Goal: Task Accomplishment & Management: Use online tool/utility

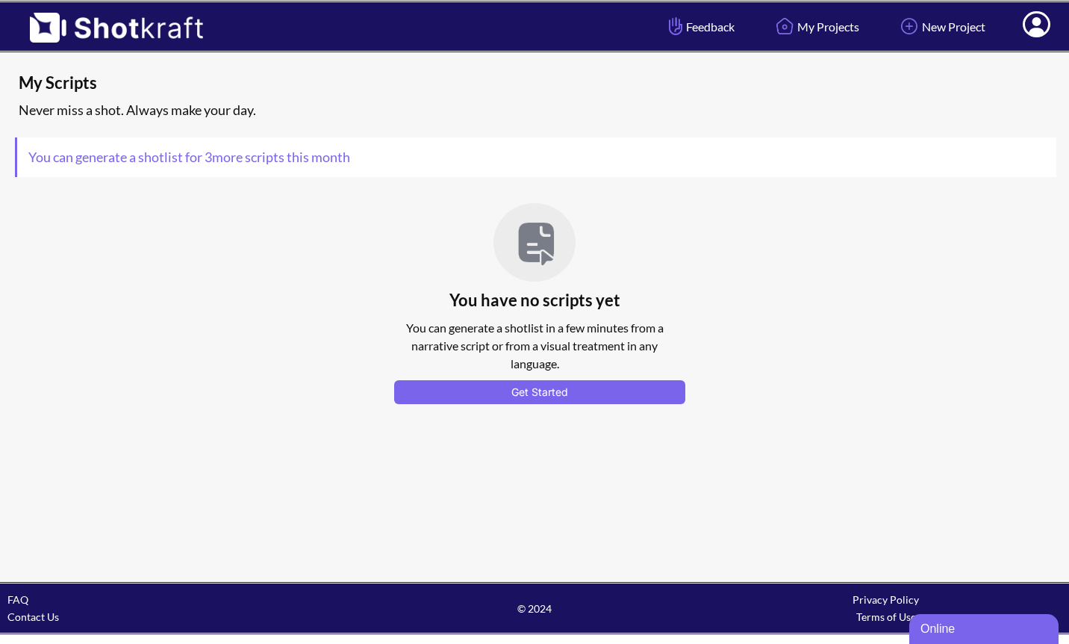
click at [1038, 26] on icon at bounding box center [1037, 24] width 28 height 26
click at [820, 98] on div "Never miss a shot. Always make your day." at bounding box center [538, 110] width 1047 height 25
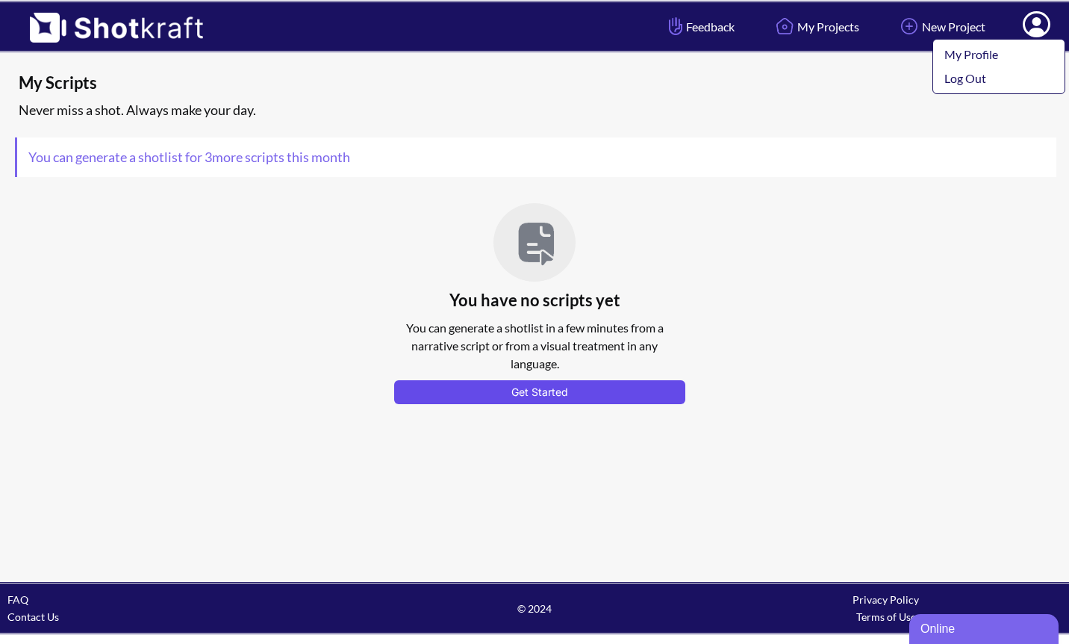
click at [538, 394] on button "Get Started" at bounding box center [539, 392] width 291 height 24
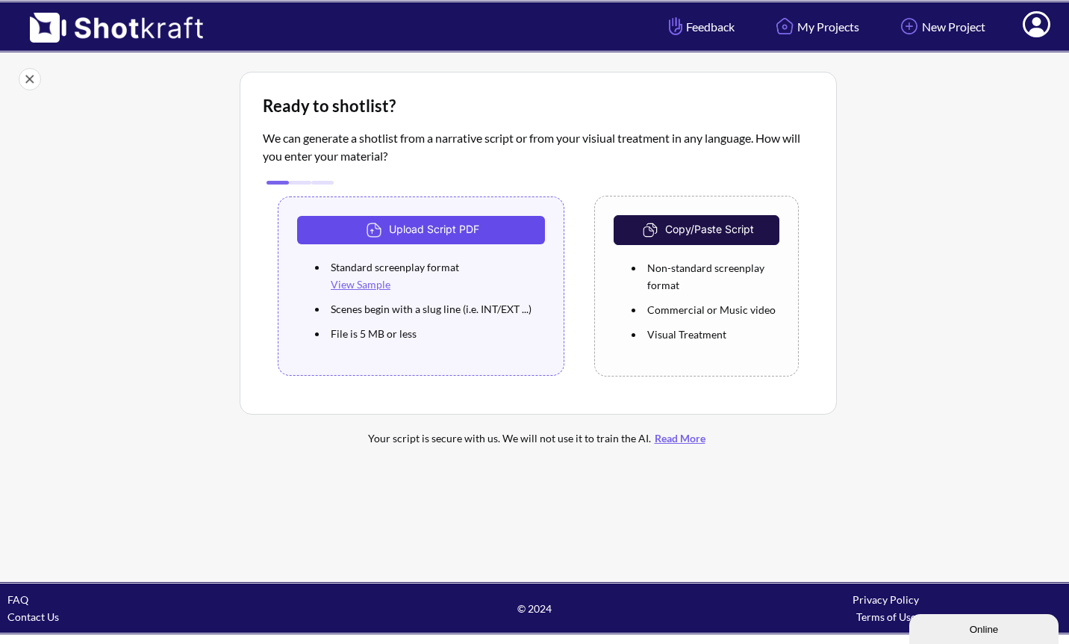
click at [448, 226] on button "Upload Script PDF" at bounding box center [421, 230] width 248 height 28
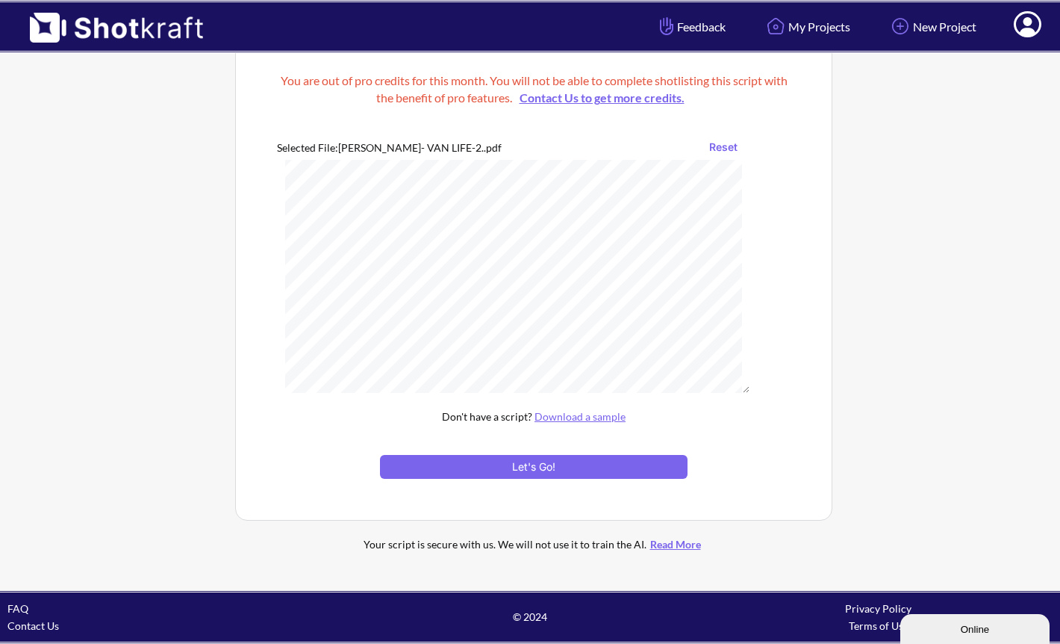
scroll to position [19, 0]
click at [550, 462] on button "Let's Go!" at bounding box center [534, 467] width 308 height 24
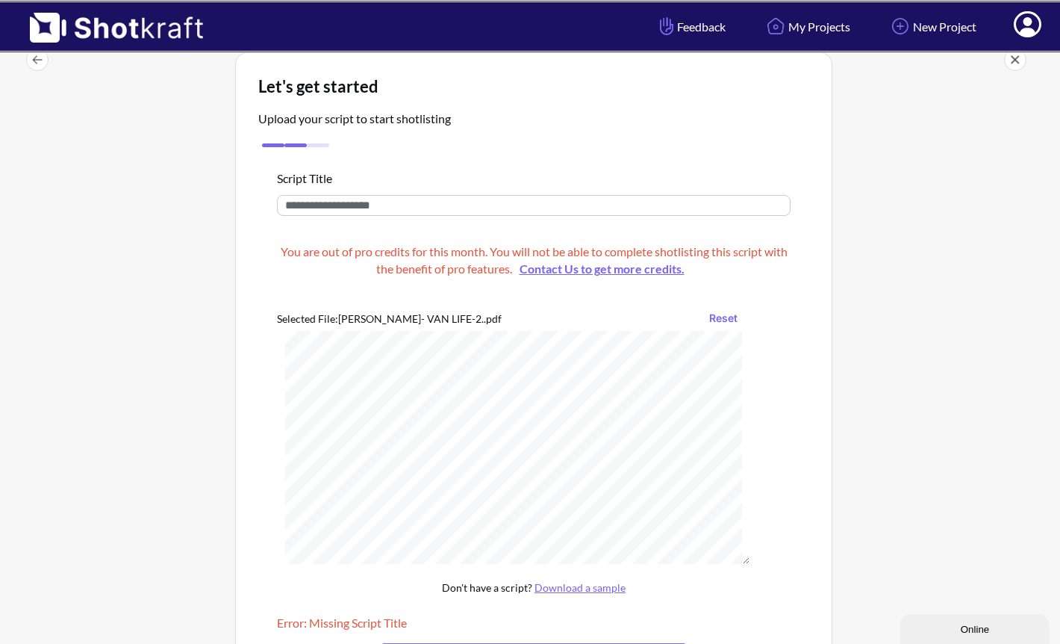
scroll to position [0, 0]
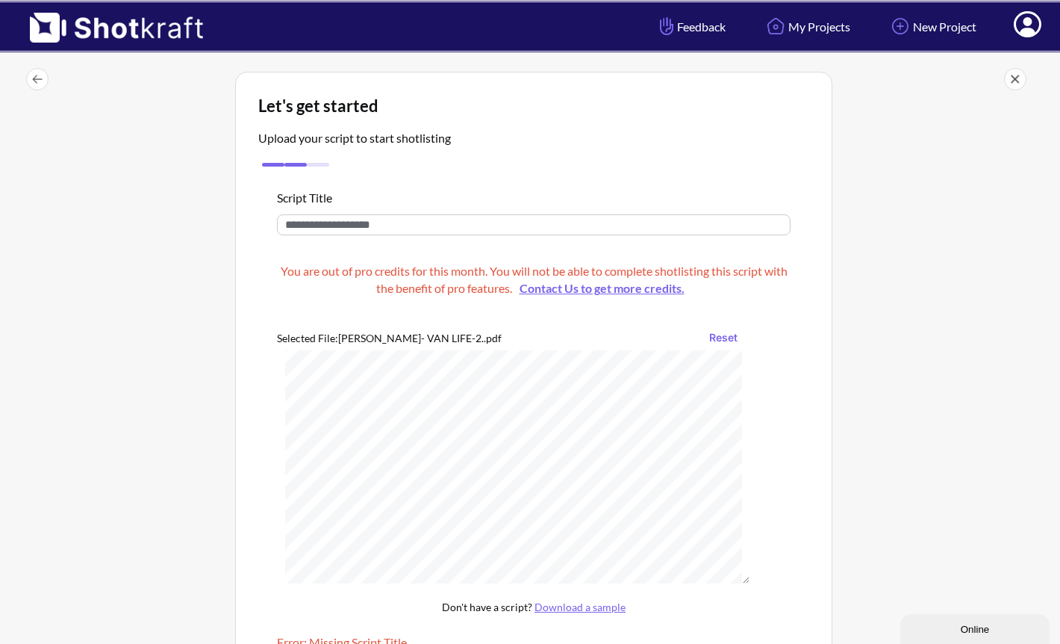
click at [391, 230] on input "text" at bounding box center [534, 224] width 514 height 21
drag, startPoint x: 388, startPoint y: 227, endPoint x: 280, endPoint y: 227, distance: 108.3
click at [198, 208] on div "Let's get started Upload your script to start shotlisting Script Title You are …" at bounding box center [534, 423] width 1038 height 718
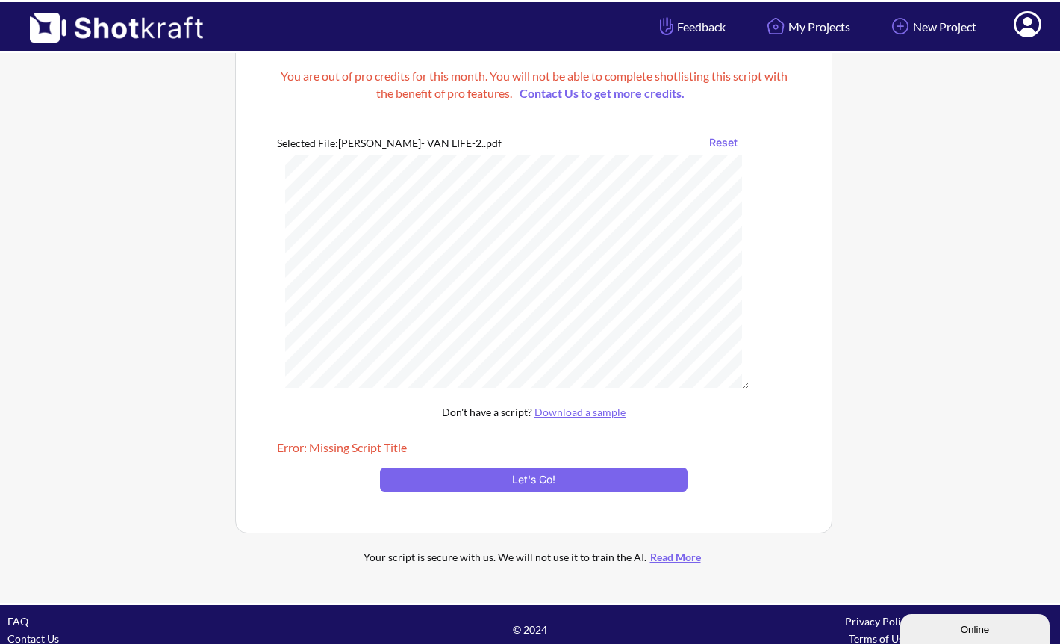
scroll to position [209, 0]
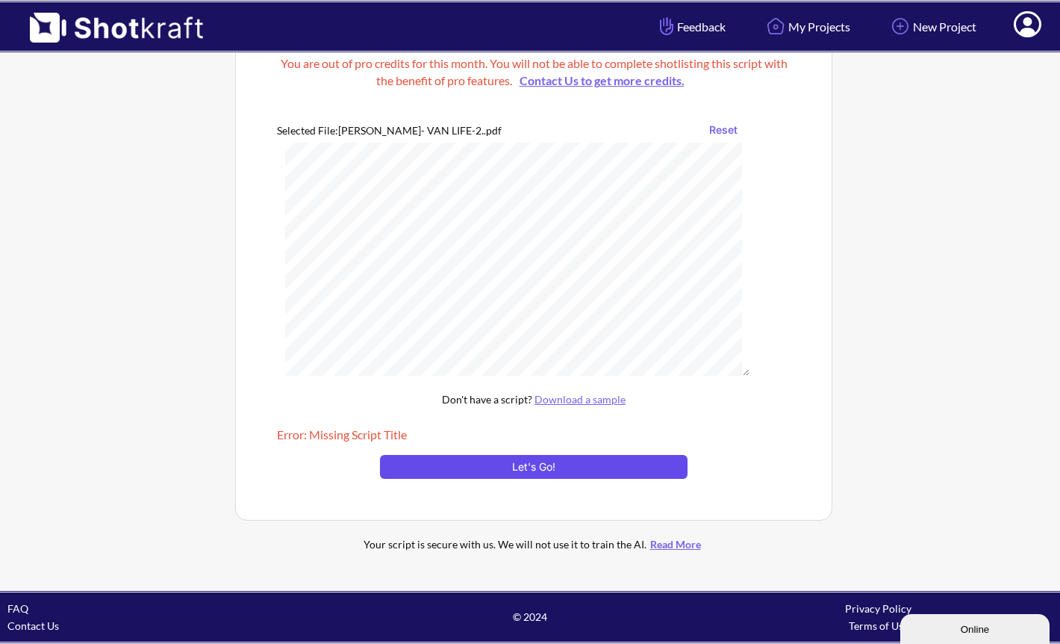
type input "**********"
click at [502, 461] on button "Let's Go!" at bounding box center [534, 467] width 308 height 24
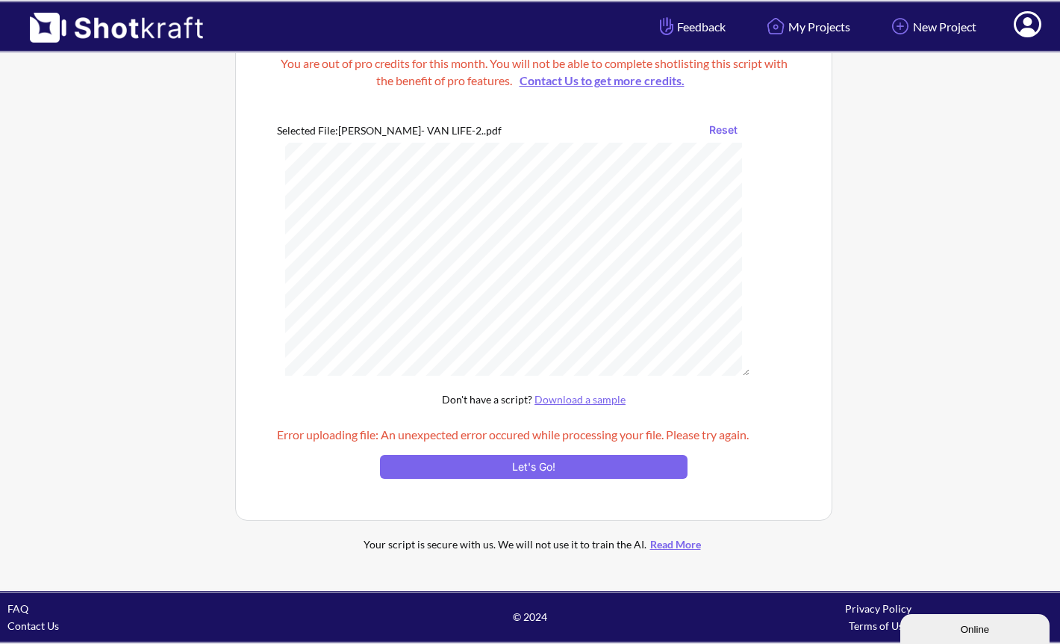
scroll to position [1273, 0]
click at [525, 467] on button "Let's Go!" at bounding box center [534, 467] width 308 height 24
click at [733, 129] on button "Reset" at bounding box center [723, 130] width 43 height 24
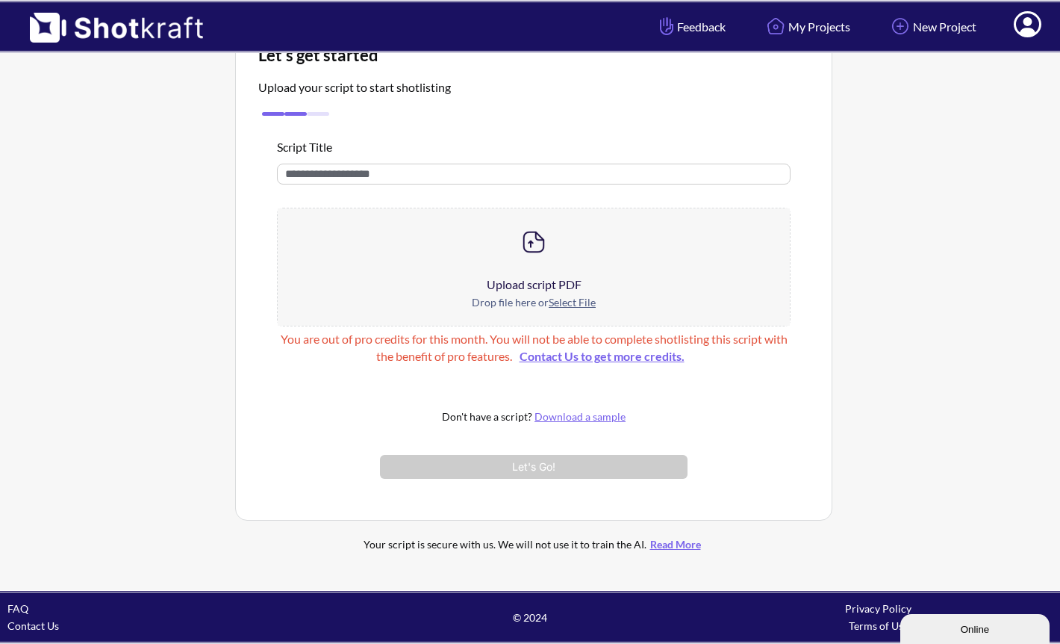
click at [573, 302] on u "Select File" at bounding box center [572, 302] width 47 height 13
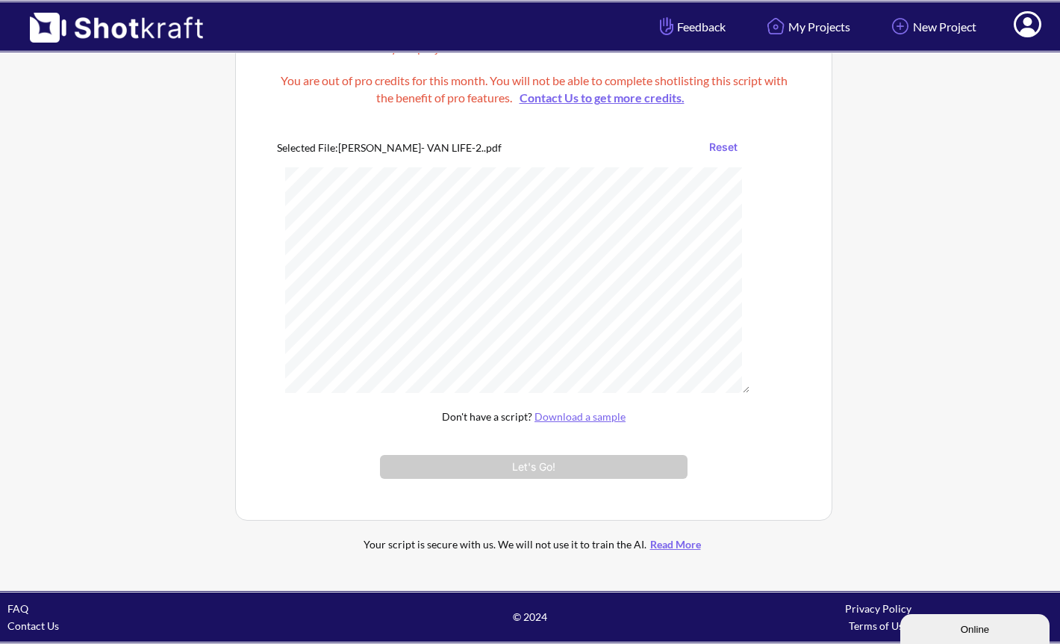
click at [606, 97] on link "Contact Us to get more credits." at bounding box center [602, 97] width 180 height 14
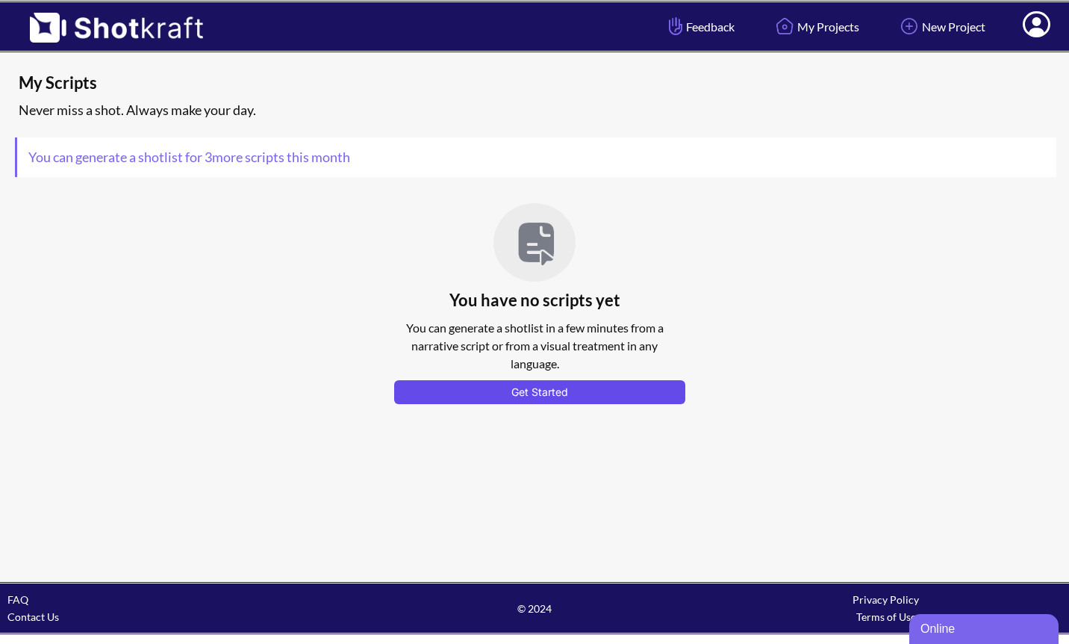
click at [535, 391] on button "Get Started" at bounding box center [539, 392] width 291 height 24
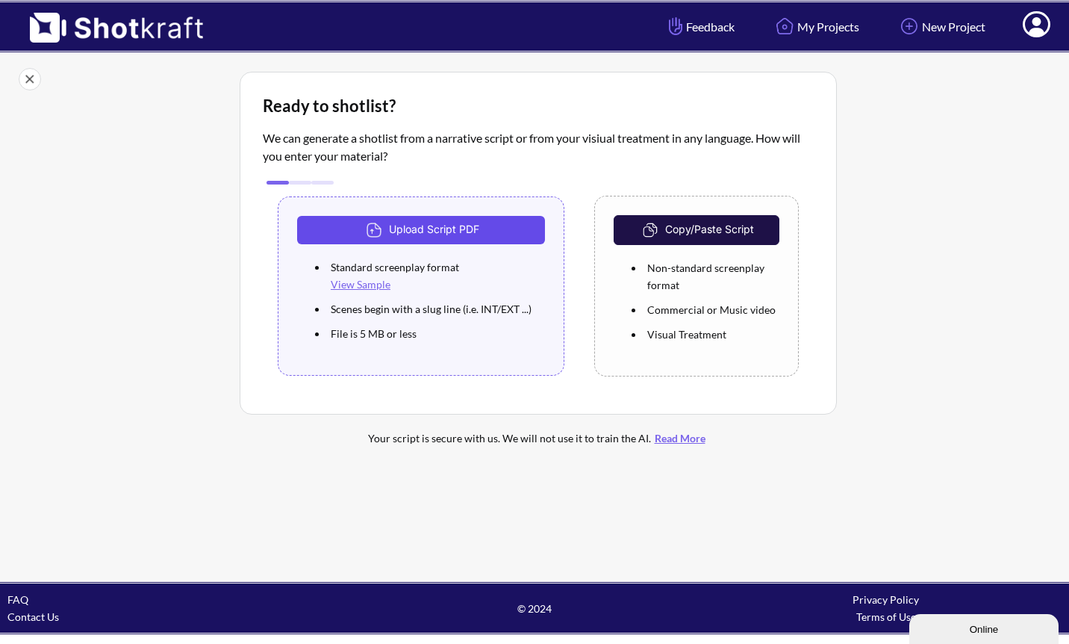
click at [440, 229] on button "Upload Script PDF" at bounding box center [421, 230] width 248 height 28
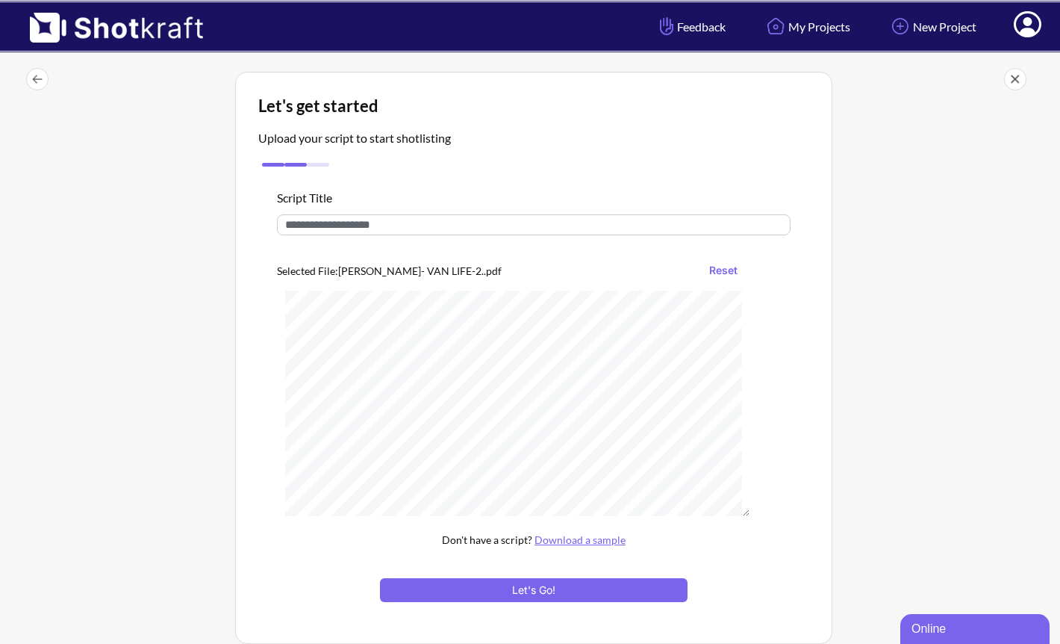
click at [294, 226] on input "text" at bounding box center [534, 224] width 514 height 21
type input "**********"
click at [541, 588] on button "Let's Go!" at bounding box center [534, 590] width 308 height 24
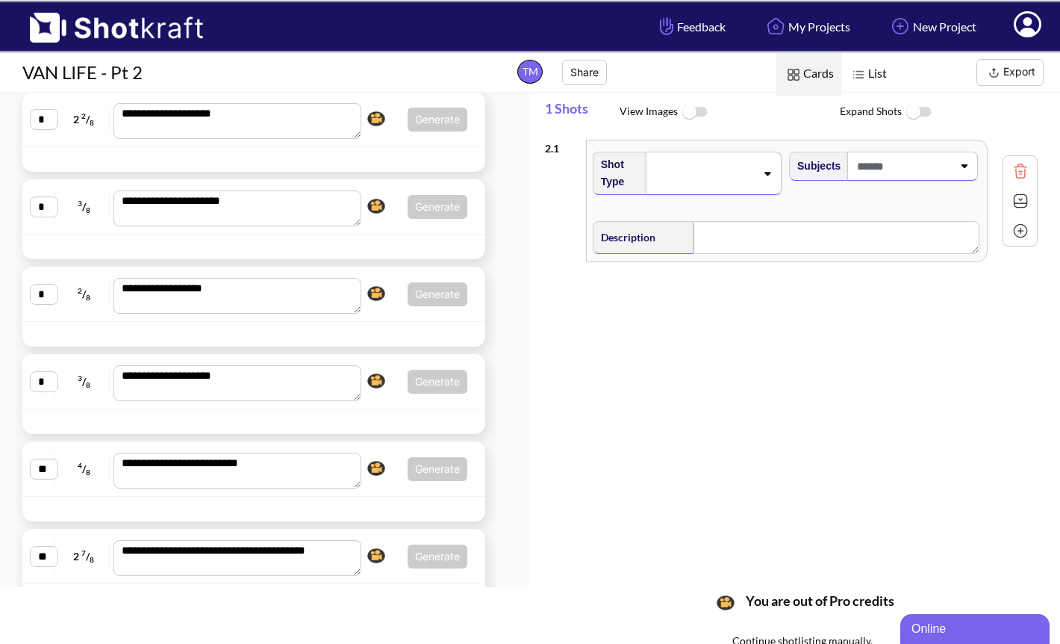
click at [1031, 32] on icon at bounding box center [1028, 26] width 16 height 18
